Goal: Download file/media

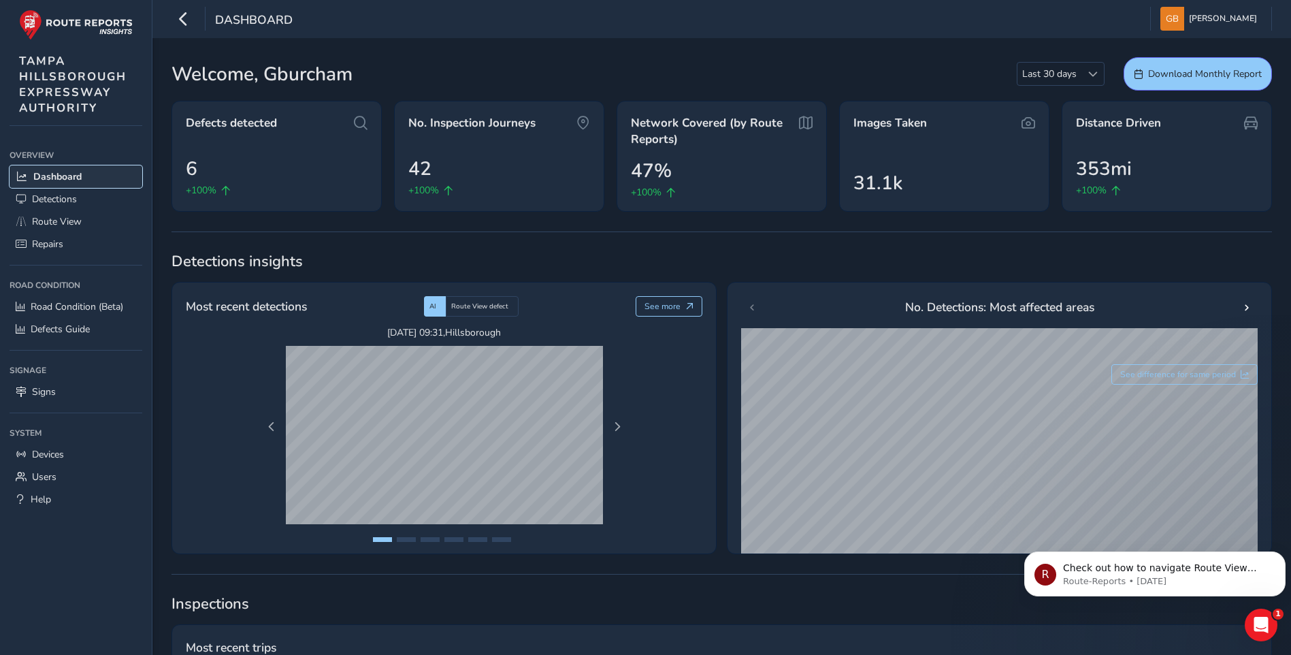
click at [40, 177] on span "Dashboard" at bounding box center [57, 176] width 48 height 13
click at [46, 221] on span "Route View" at bounding box center [57, 221] width 50 height 13
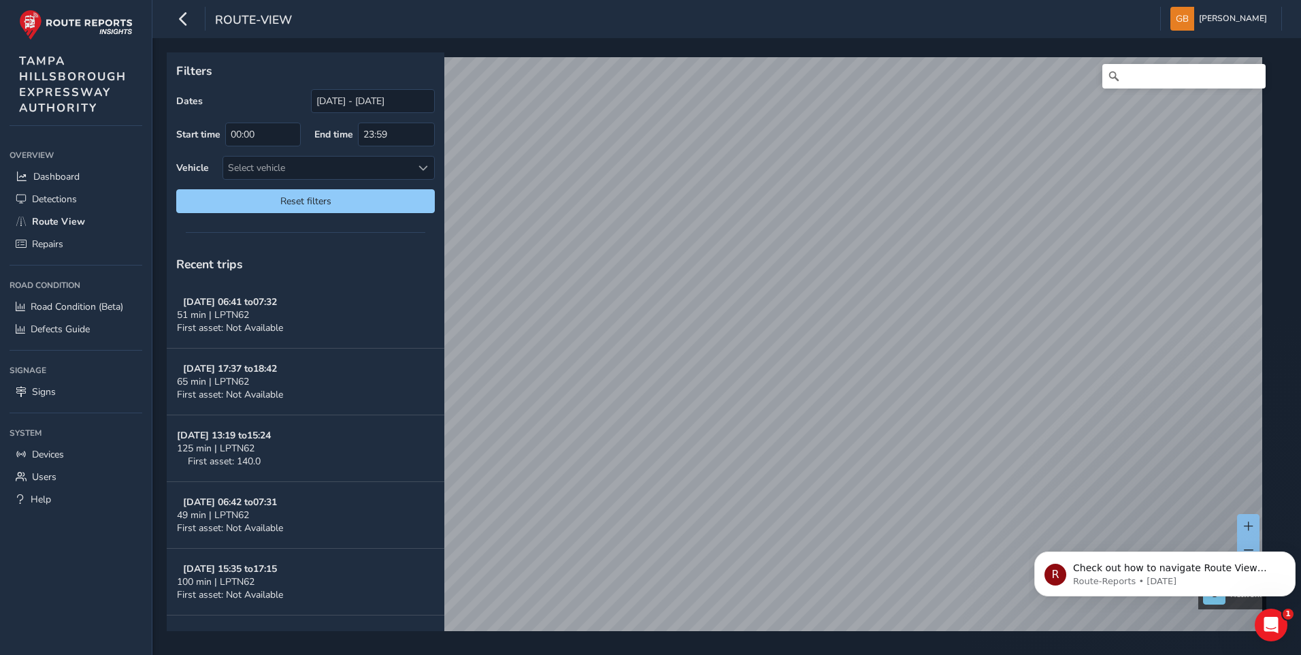
click at [836, 653] on div "Filters Dates [DATE] - [DATE] Start time 00:00 End time 23:59 Vehicle Select ve…" at bounding box center [726, 346] width 1149 height 616
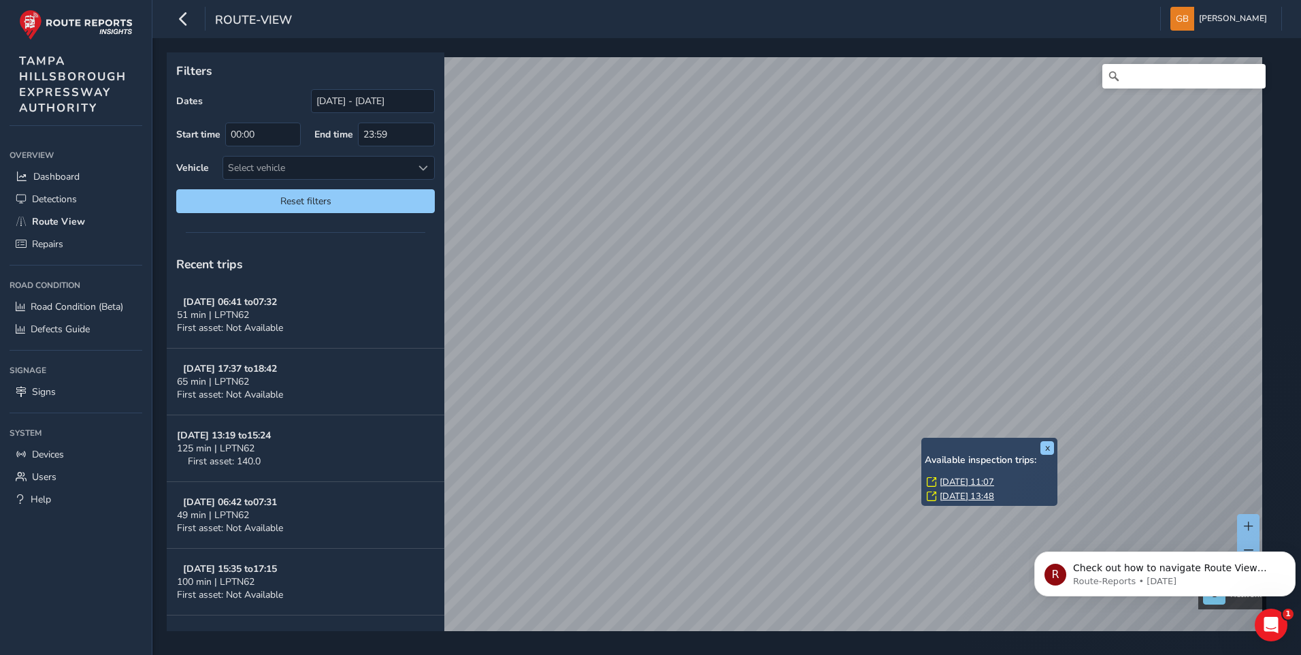
click at [923, 440] on div "x Available inspection trips: [DATE] 11:07 [DATE] 13:48" at bounding box center [989, 472] width 136 height 68
click at [968, 480] on link "[DATE] 11:07" at bounding box center [967, 482] width 54 height 12
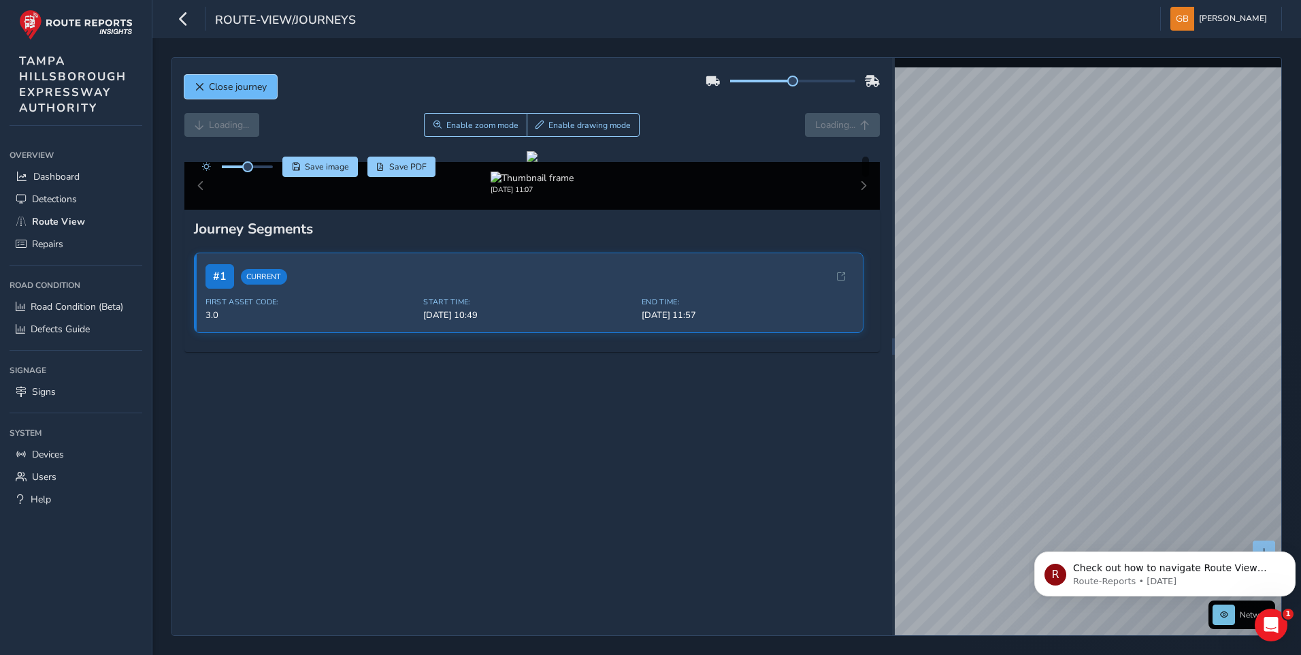
click at [195, 84] on span "Close journey" at bounding box center [200, 87] width 10 height 10
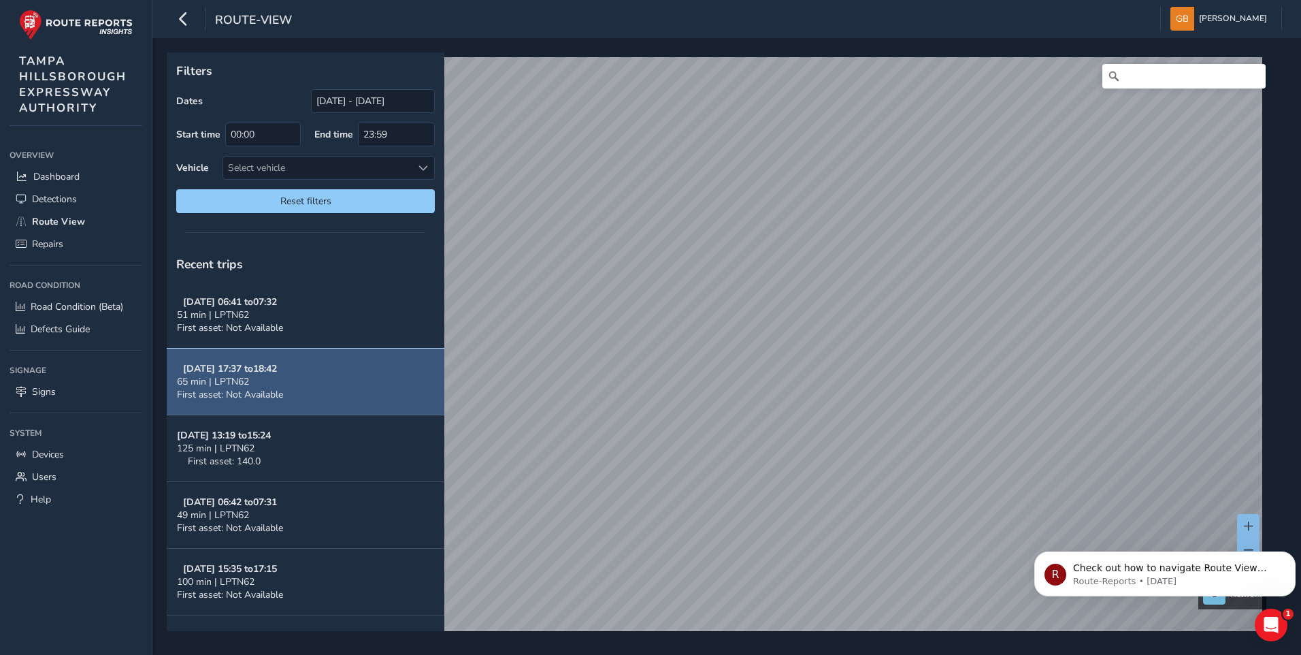
click at [222, 377] on span "65 min | LPTN62" at bounding box center [213, 381] width 72 height 13
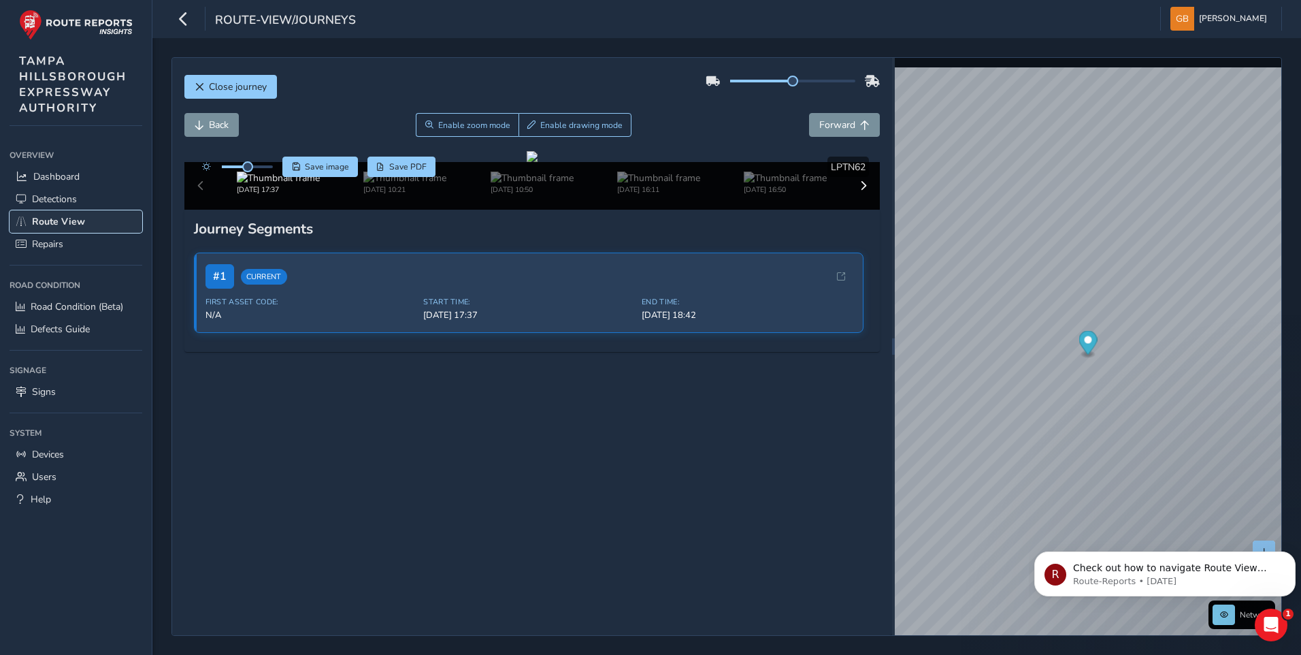
click at [56, 226] on span "Route View" at bounding box center [58, 221] width 53 height 13
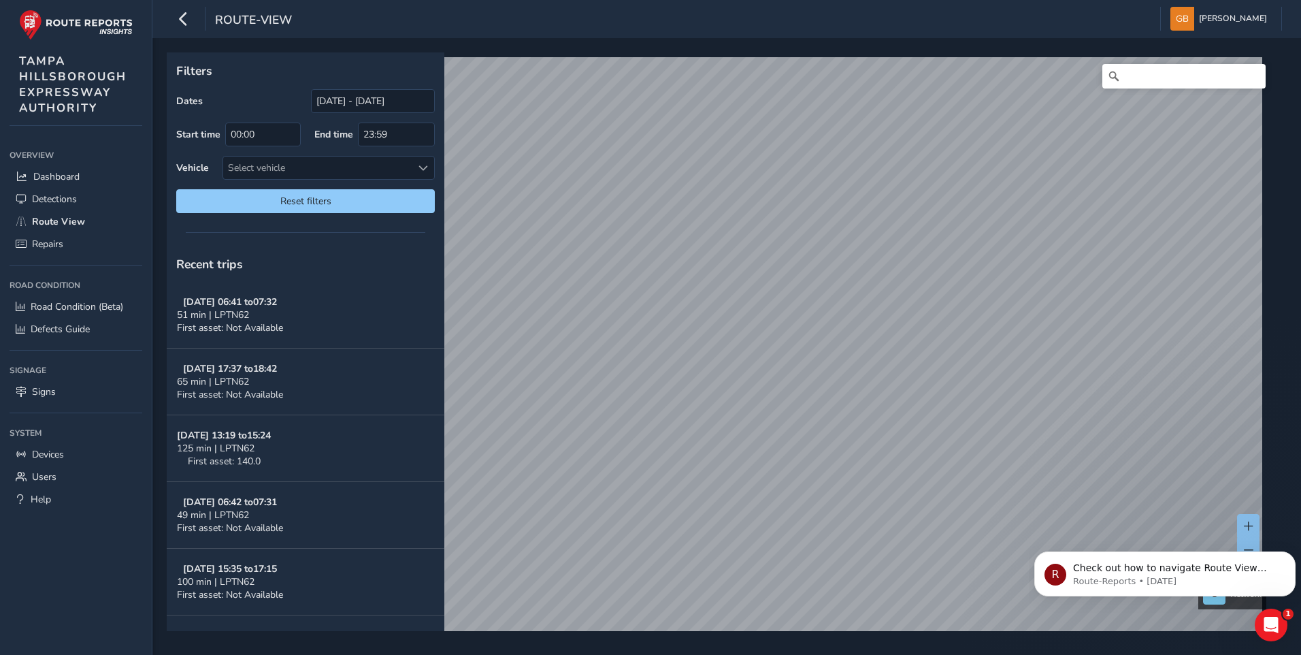
click at [701, 634] on div "Filters Dates [DATE] - [DATE] Start time 00:00 End time 23:59 Vehicle Select ve…" at bounding box center [726, 346] width 1149 height 616
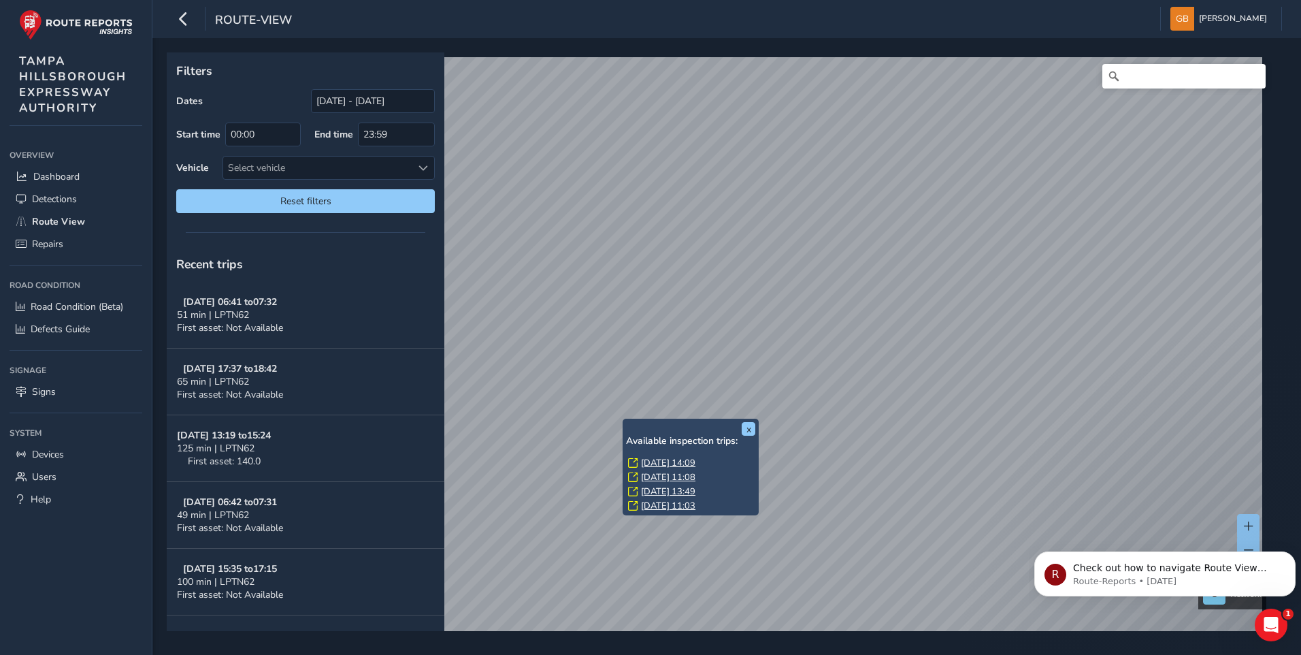
click at [623, 419] on div "x Available inspection trips: [GEOGRAPHIC_DATA][DATE] 14:09 [DATE] 11:08 [DATE]…" at bounding box center [691, 466] width 136 height 97
click at [658, 463] on link "[DATE] 14:09" at bounding box center [668, 463] width 54 height 12
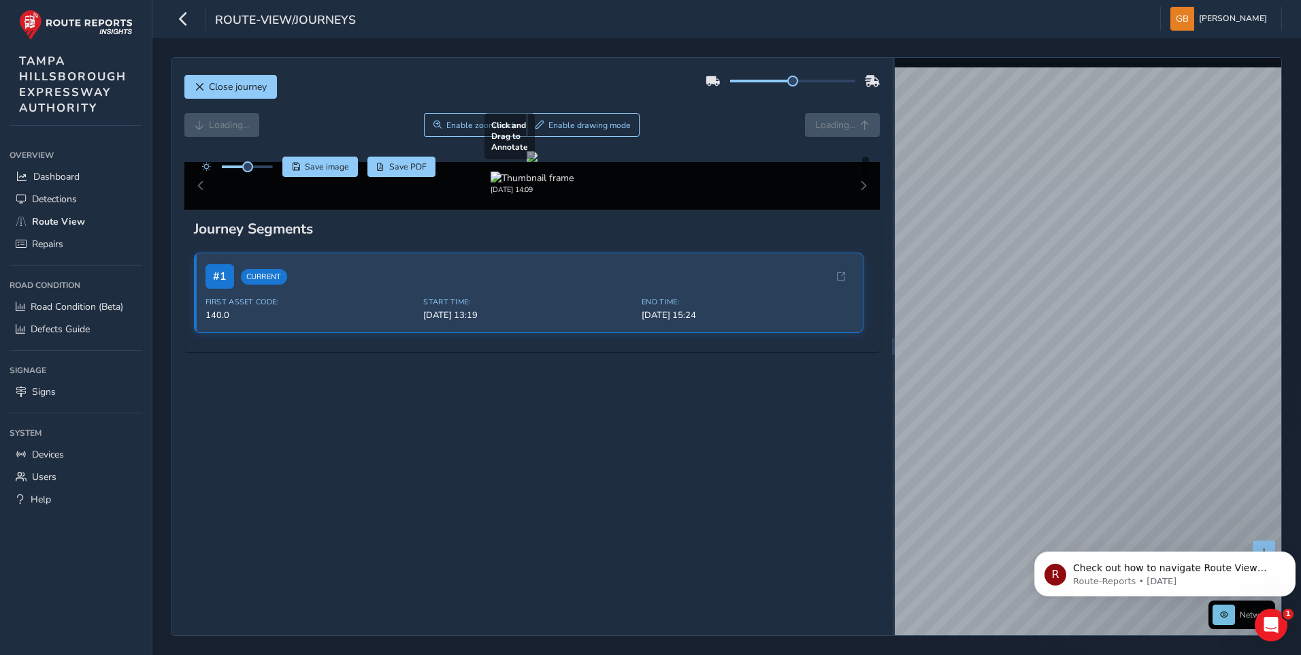
drag, startPoint x: 481, startPoint y: 314, endPoint x: 736, endPoint y: 327, distance: 255.5
click at [538, 162] on div at bounding box center [532, 156] width 11 height 11
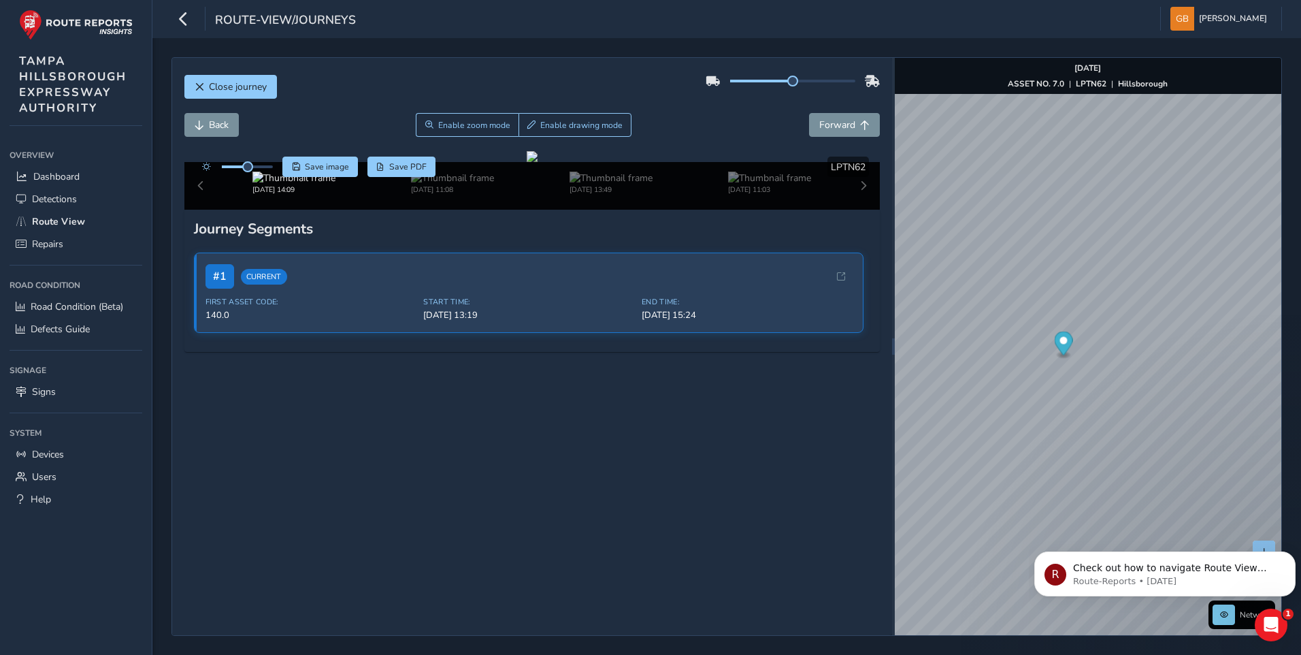
click at [199, 210] on div "[DATE] 14:09 [DATE] 11:08 [DATE] 13:49 [DATE] 11:03" at bounding box center [532, 186] width 696 height 48
click at [427, 184] on img at bounding box center [452, 177] width 83 height 13
click at [600, 184] on img at bounding box center [611, 177] width 83 height 13
click at [745, 184] on img at bounding box center [769, 177] width 83 height 13
click at [853, 210] on div "[DATE] 14:09 [DATE] 11:08 [DATE] 13:49 [DATE] 11:03" at bounding box center [532, 186] width 696 height 48
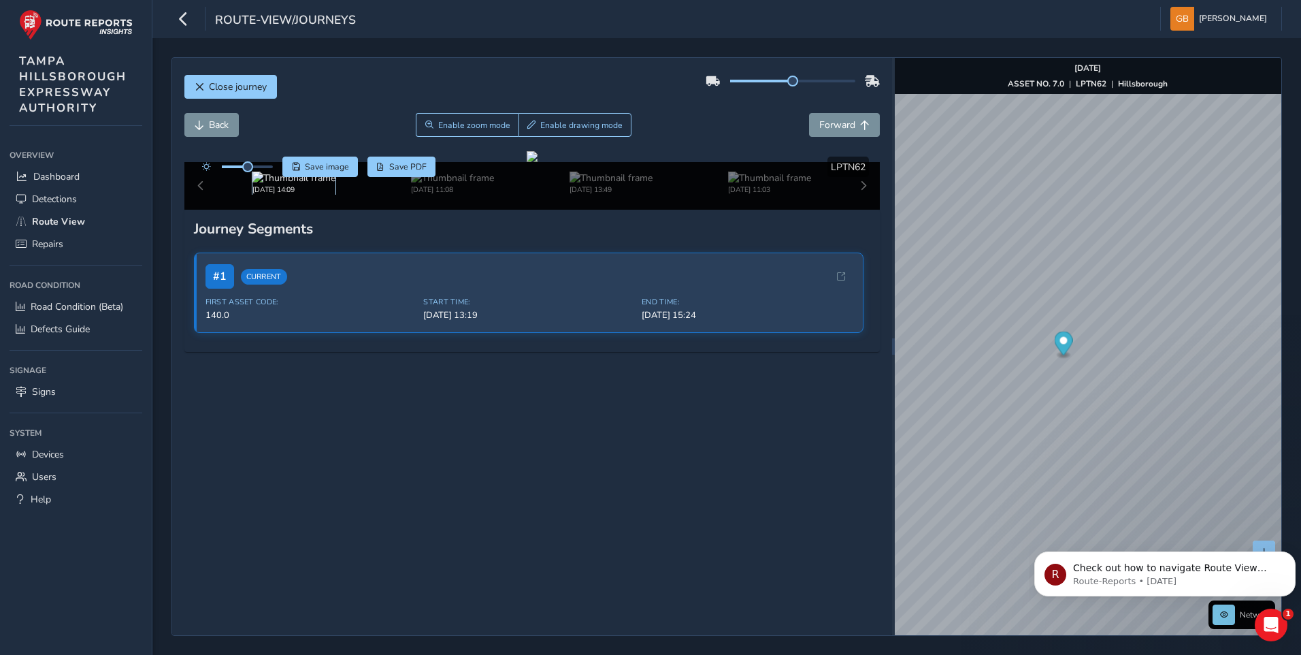
click at [279, 184] on img at bounding box center [293, 177] width 83 height 13
click at [394, 195] on div "[DATE] 11:08" at bounding box center [453, 182] width 159 height 23
click at [600, 184] on img at bounding box center [611, 177] width 83 height 13
click at [737, 184] on img at bounding box center [769, 177] width 83 height 13
click at [1023, 343] on img "Preview frame" at bounding box center [1033, 337] width 34 height 11
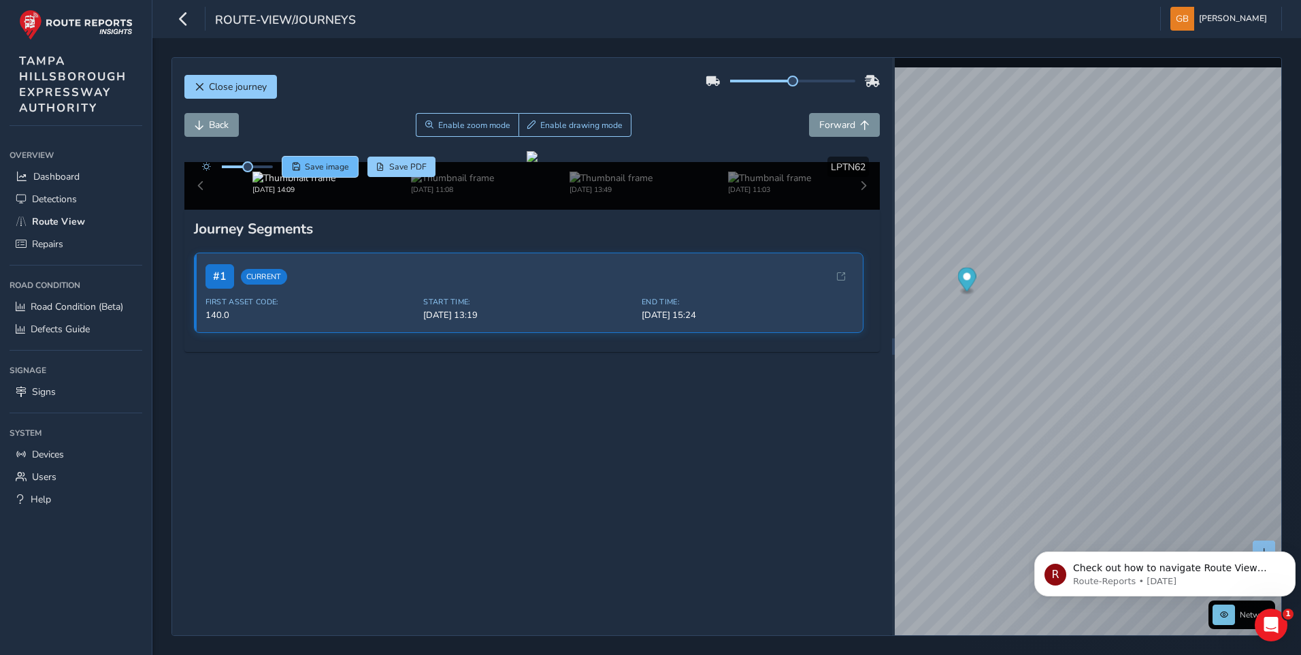
click at [314, 163] on span "Save image" at bounding box center [327, 166] width 44 height 11
